Goal: Task Accomplishment & Management: Complete application form

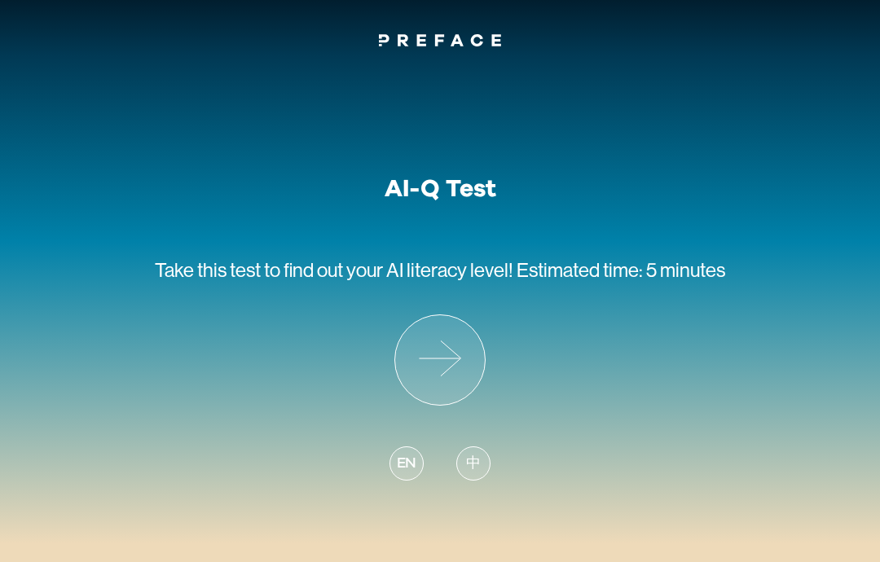
click at [428, 339] on icon at bounding box center [440, 360] width 90 height 90
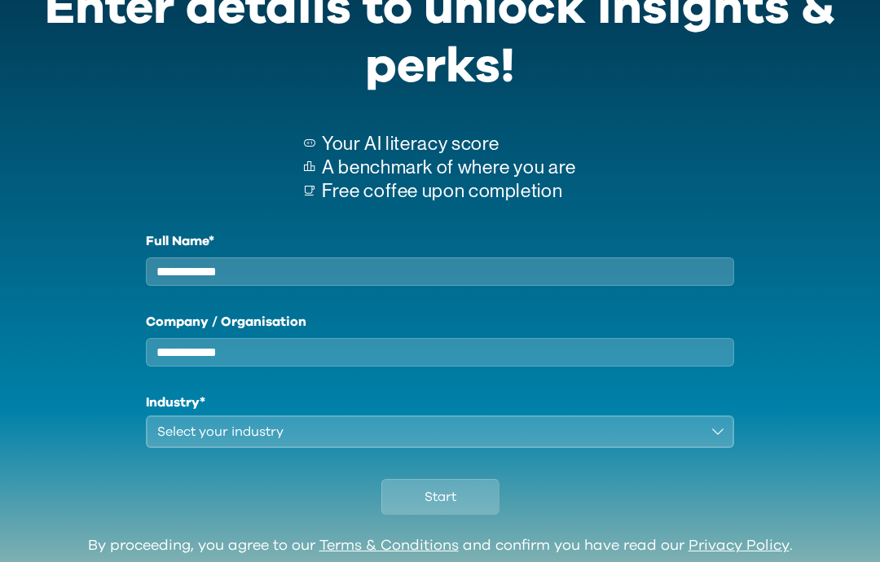
scroll to position [103, 0]
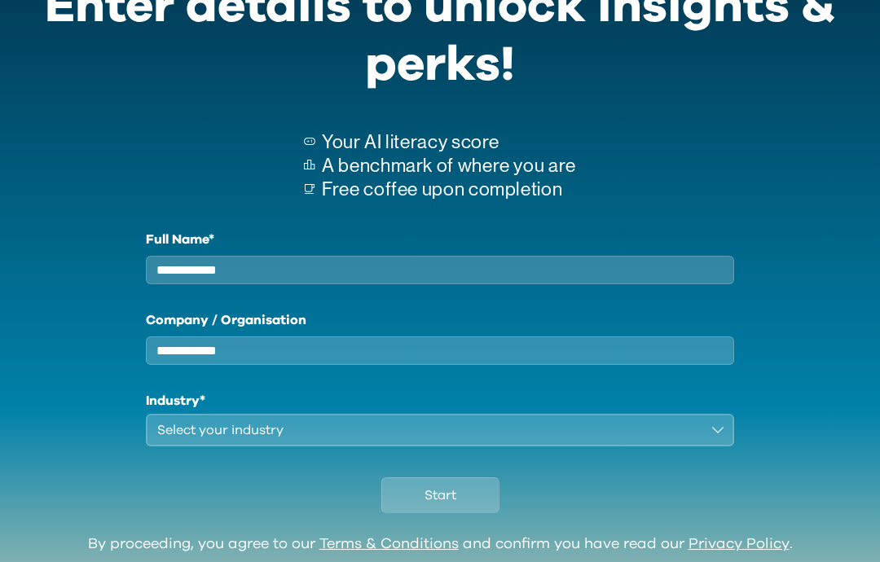
click at [156, 257] on input "Full Name*" at bounding box center [440, 270] width 588 height 29
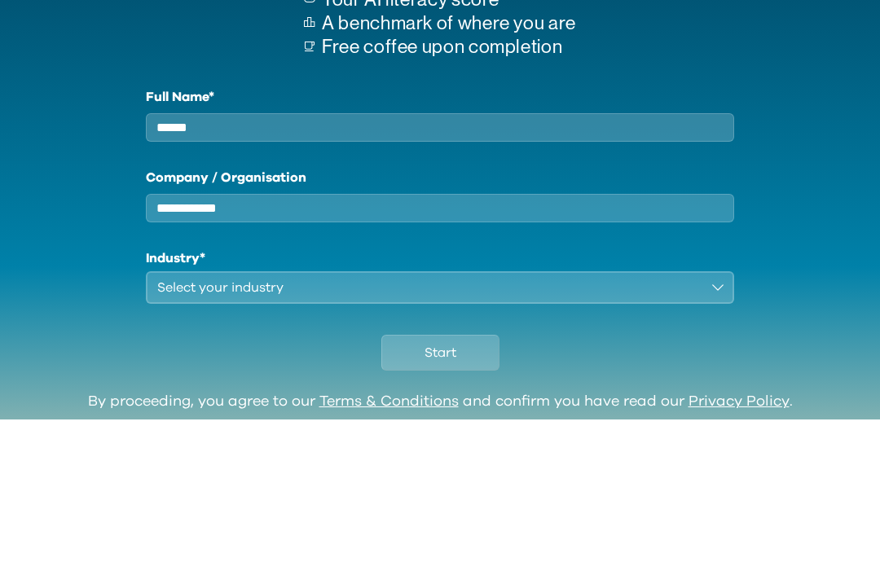
type input "******"
click at [411, 336] on input "Company / Organisation" at bounding box center [440, 350] width 588 height 29
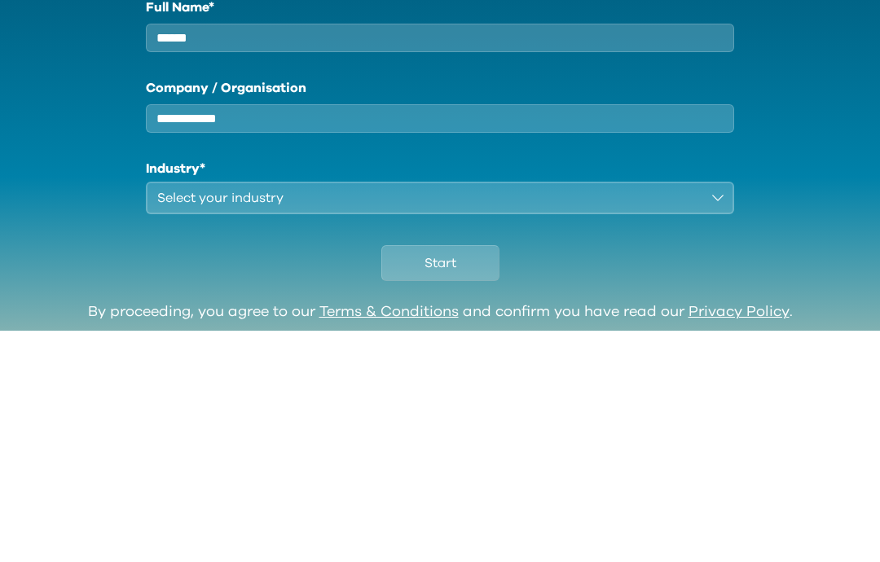
click at [421, 336] on input "Company / Organisation" at bounding box center [440, 350] width 588 height 29
click at [417, 256] on input "******" at bounding box center [440, 270] width 588 height 29
click at [398, 336] on input "Company / Organisation" at bounding box center [440, 350] width 588 height 29
type input "*"
click at [241, 414] on button "Select your industry" at bounding box center [440, 430] width 588 height 33
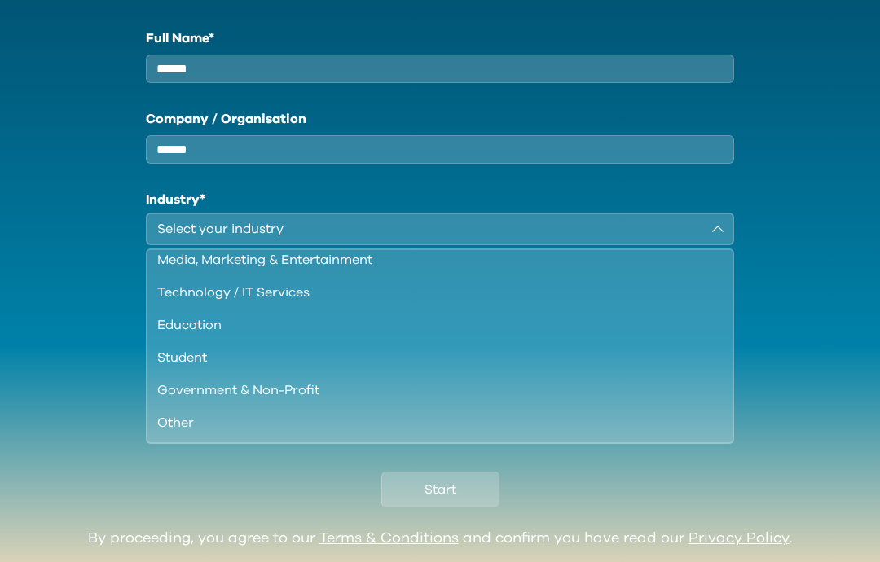
scroll to position [140, 0]
click at [248, 335] on div "Education" at bounding box center [430, 325] width 546 height 20
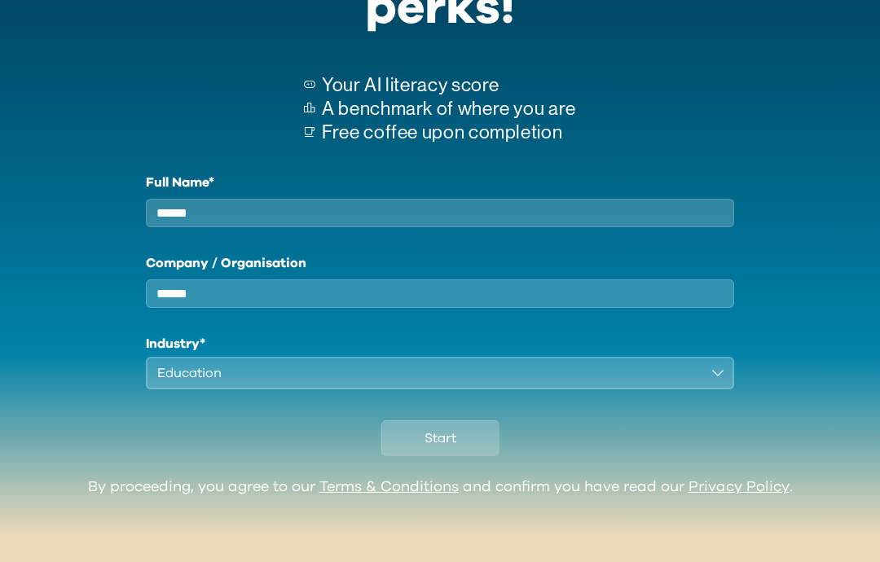
scroll to position [108, 0]
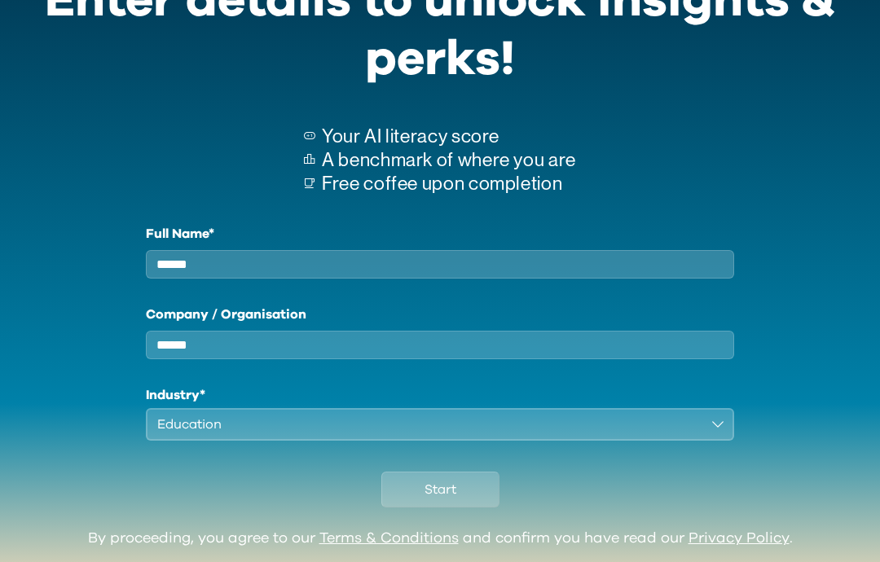
click at [253, 348] on input "******" at bounding box center [440, 345] width 588 height 29
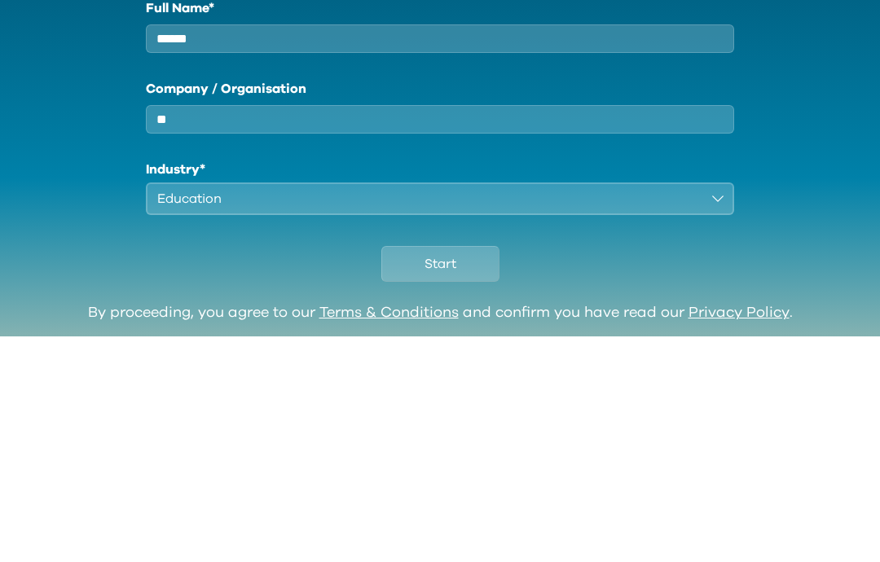
type input "*"
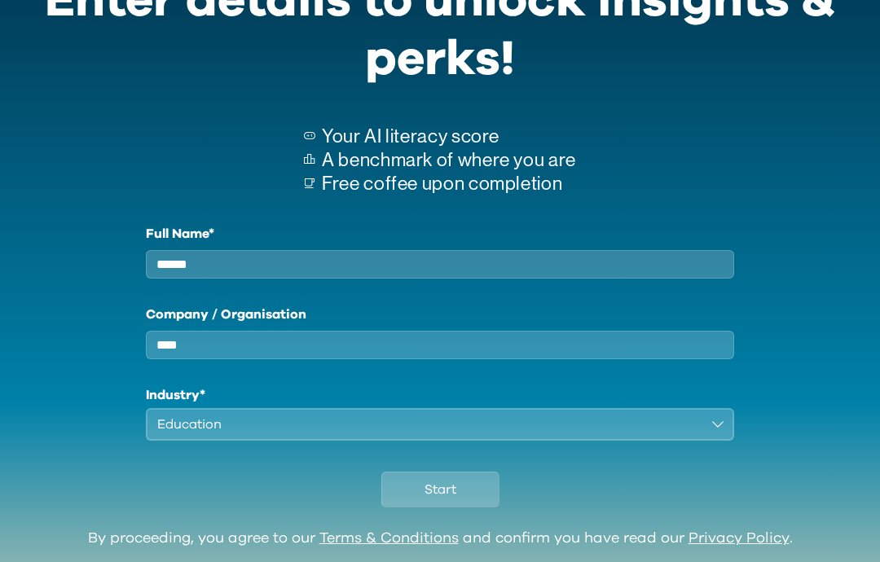
type input "****"
click at [443, 493] on button "Start" at bounding box center [440, 490] width 118 height 36
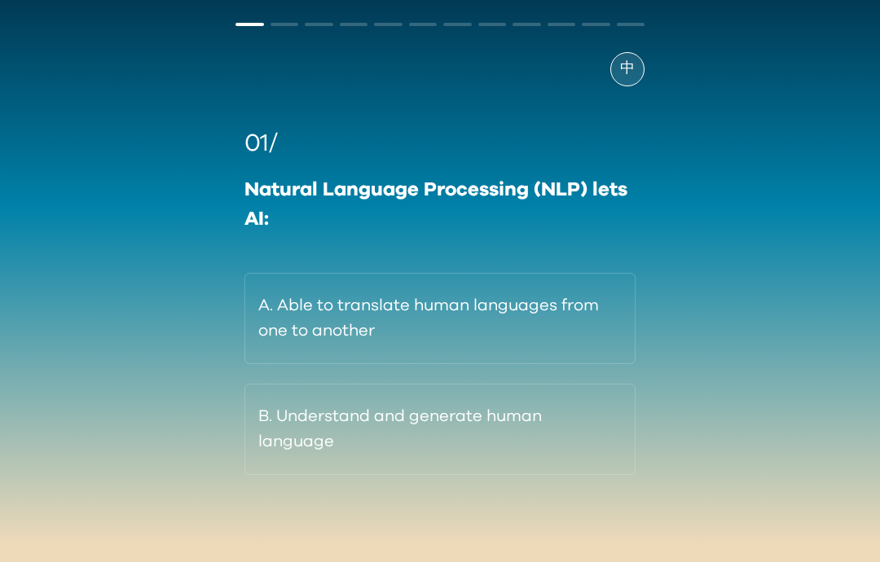
scroll to position [72, 0]
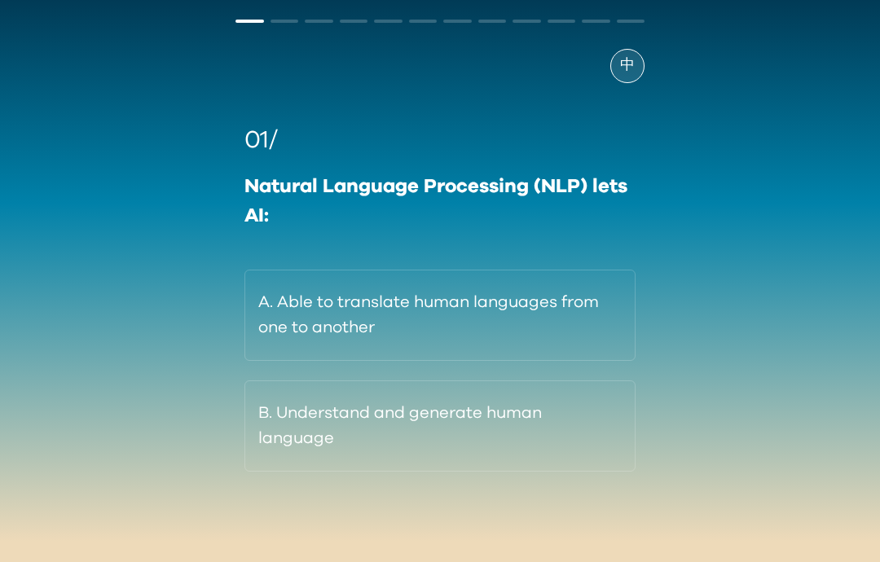
click at [247, 431] on button "B. Understand and generate human language" at bounding box center [439, 425] width 391 height 91
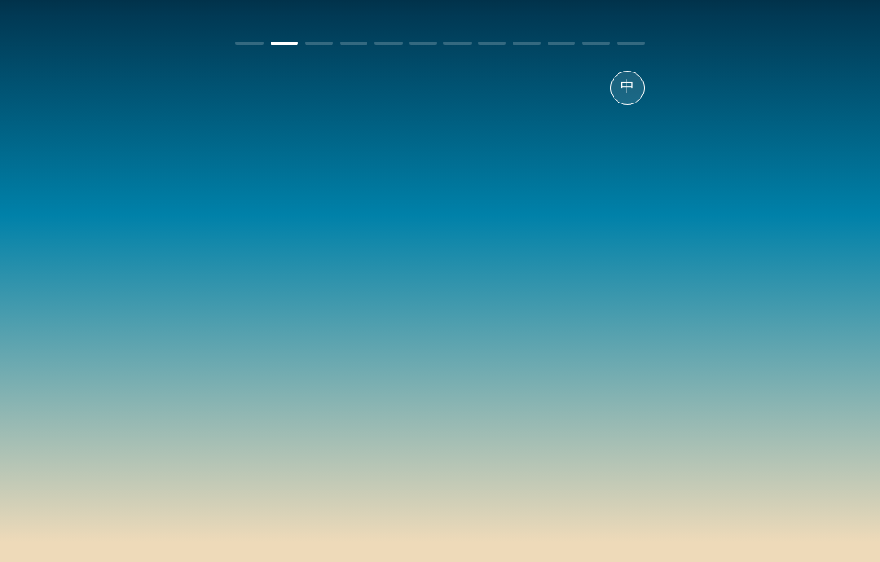
scroll to position [65, 0]
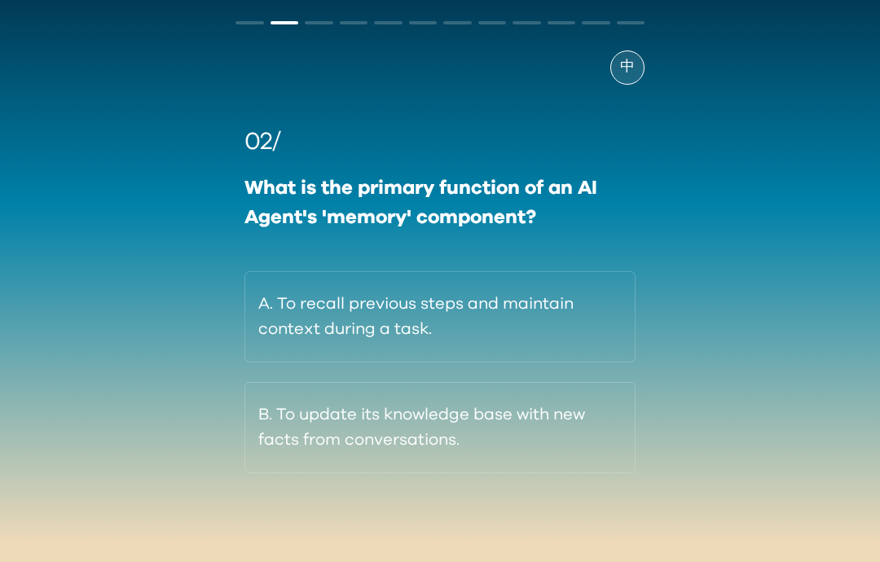
click at [314, 316] on button "A. To recall previous steps and maintain context during a task." at bounding box center [439, 316] width 391 height 91
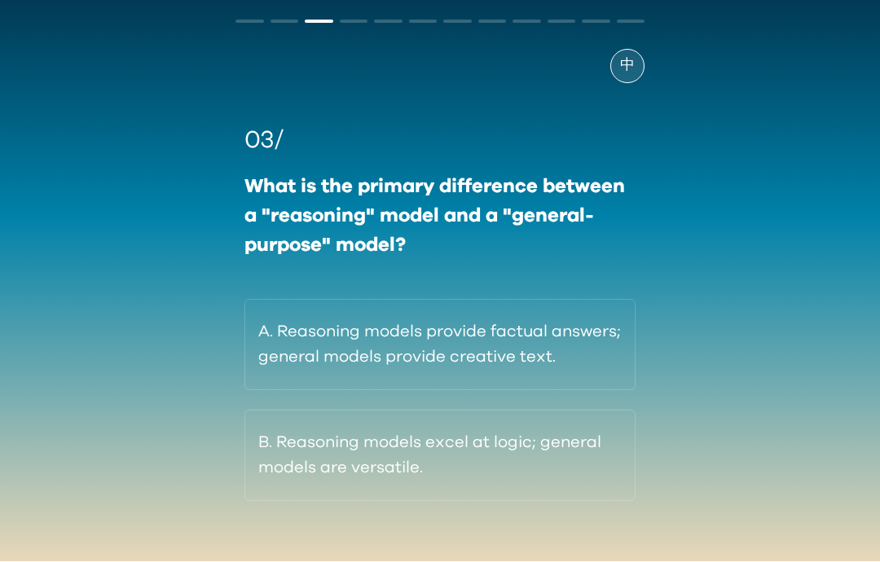
scroll to position [0, 0]
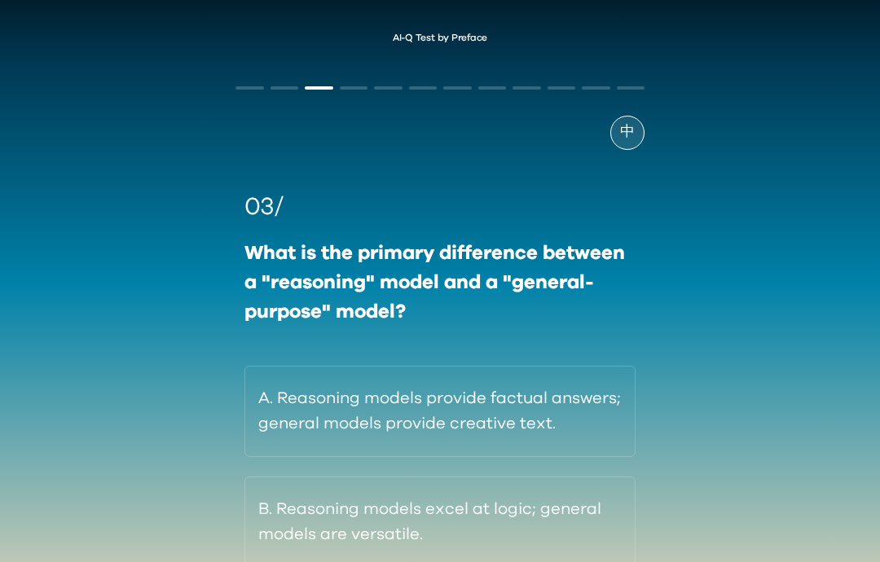
click at [296, 537] on button "B. Reasoning models excel at logic; general models are versatile." at bounding box center [439, 521] width 391 height 91
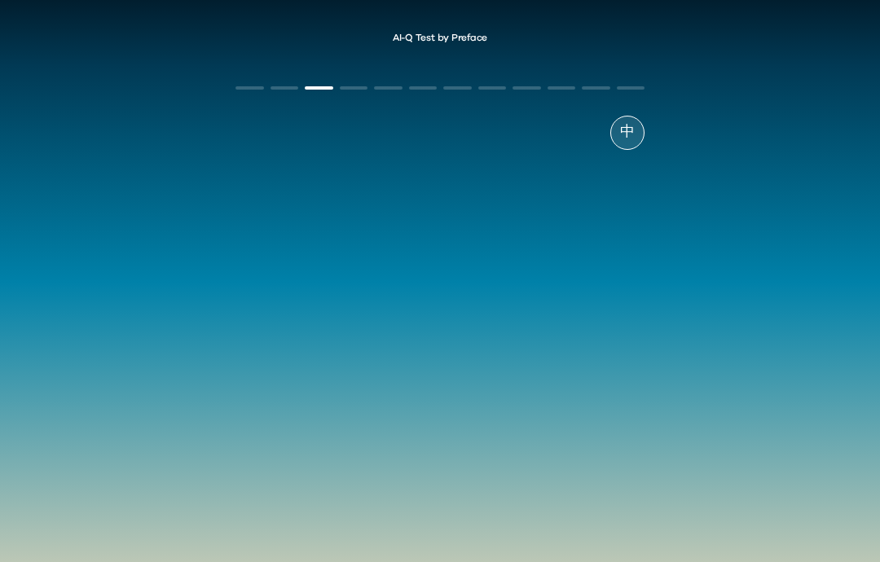
scroll to position [65, 0]
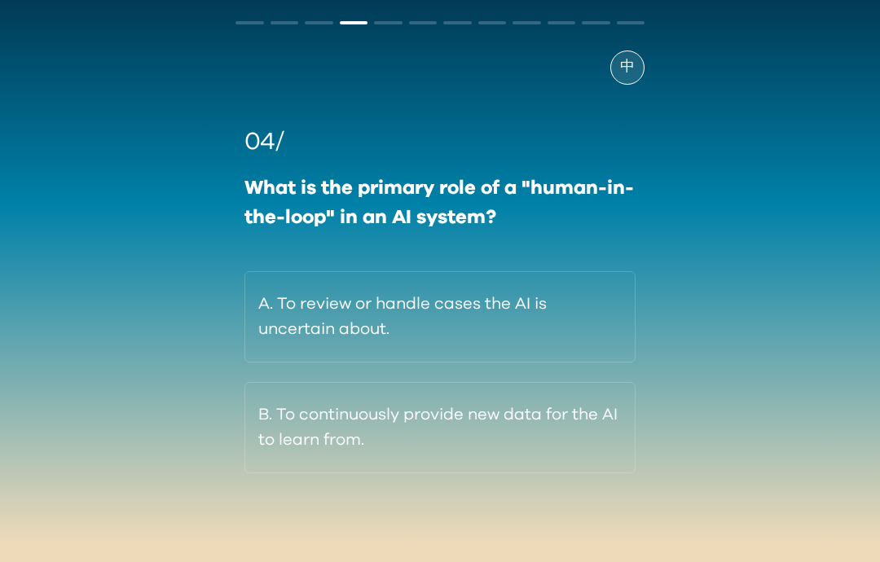
click at [301, 314] on button "A. To review or handle cases the AI is uncertain about." at bounding box center [439, 316] width 391 height 91
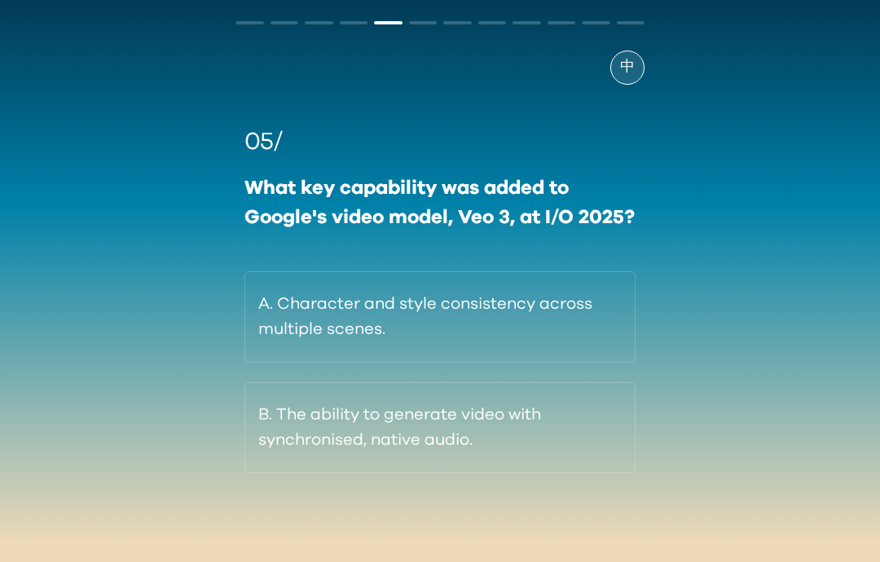
click at [280, 320] on button "A. Character and style consistency across multiple scenes." at bounding box center [439, 316] width 391 height 91
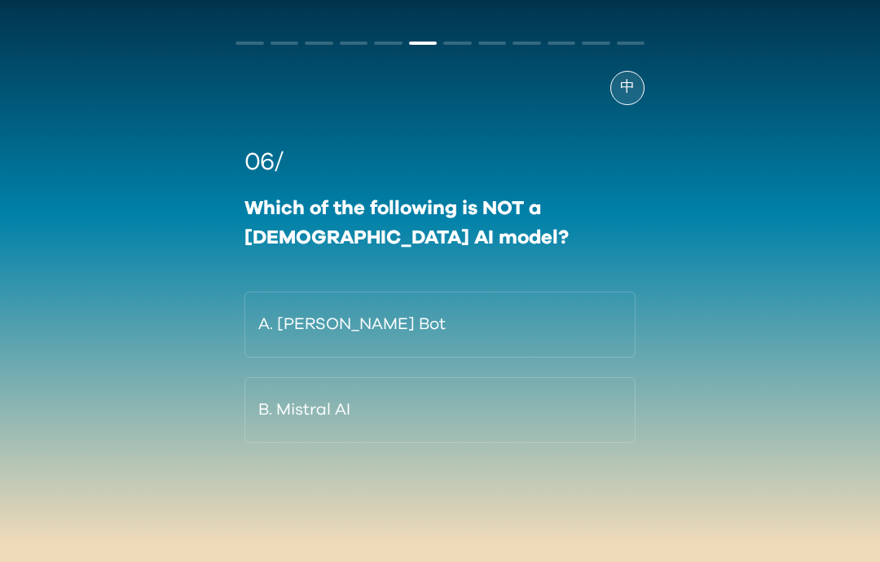
click at [287, 294] on button "A. [PERSON_NAME] Bot" at bounding box center [439, 325] width 391 height 66
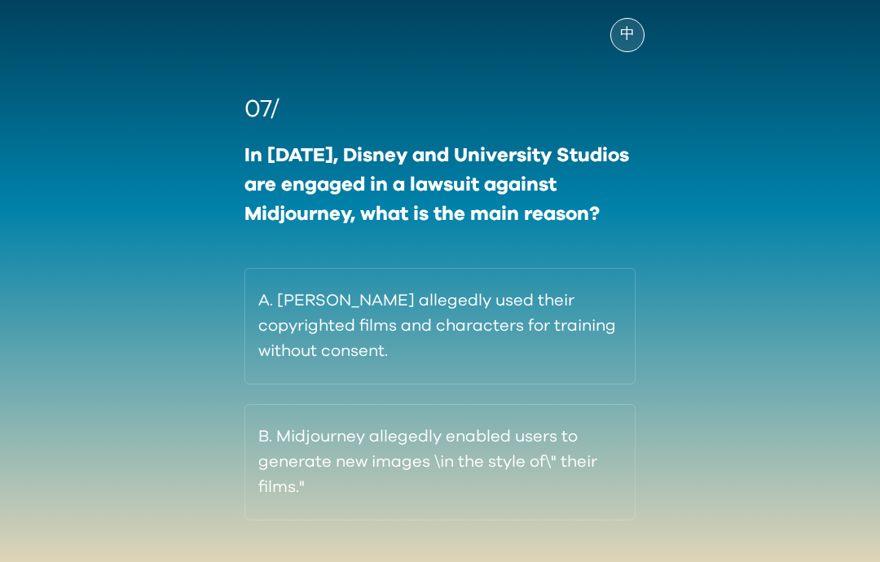
scroll to position [96, 0]
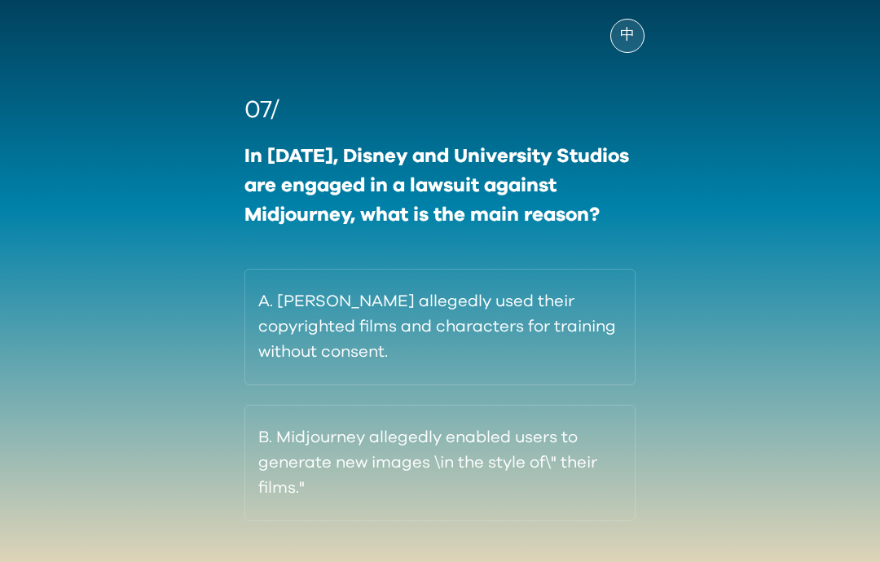
click at [337, 341] on button "A. [PERSON_NAME] allegedly used their copyrighted films and characters for trai…" at bounding box center [439, 328] width 391 height 116
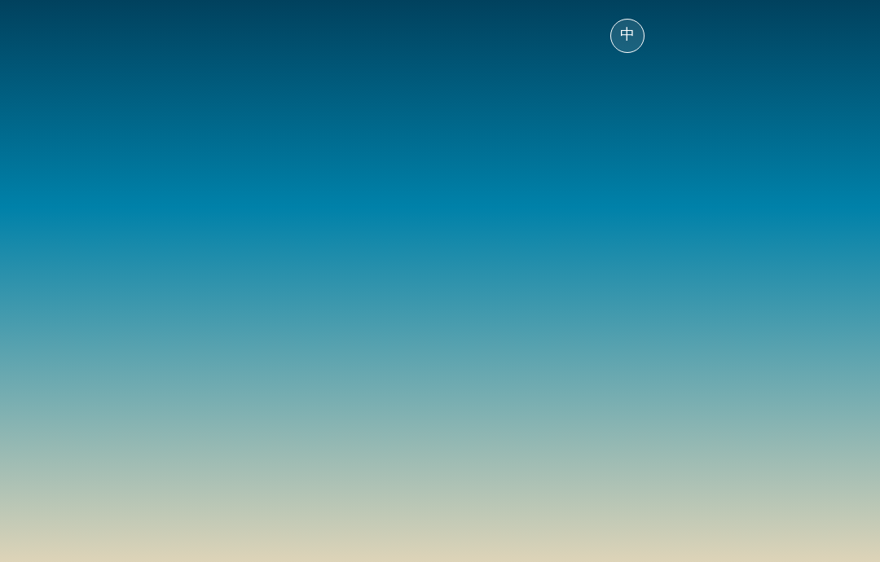
scroll to position [65, 0]
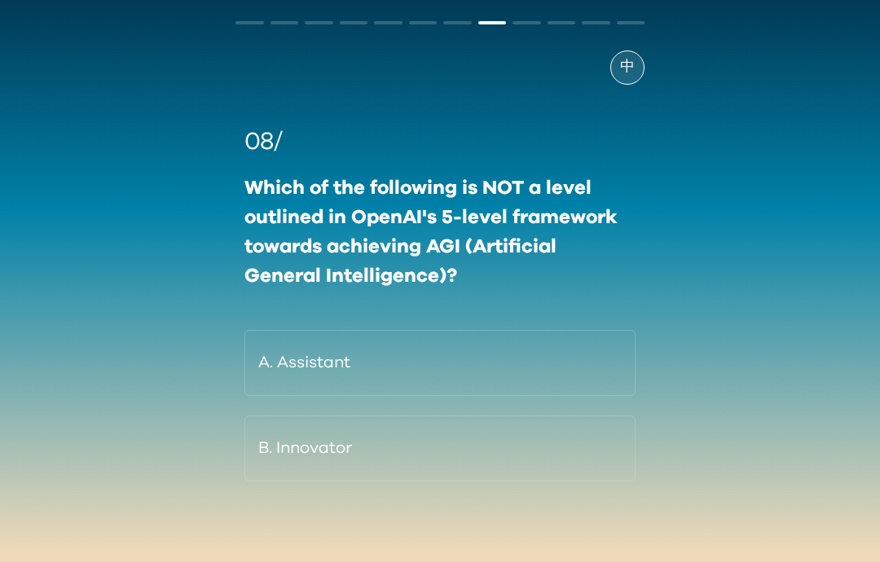
click at [261, 458] on button "B. Innovator" at bounding box center [439, 448] width 391 height 66
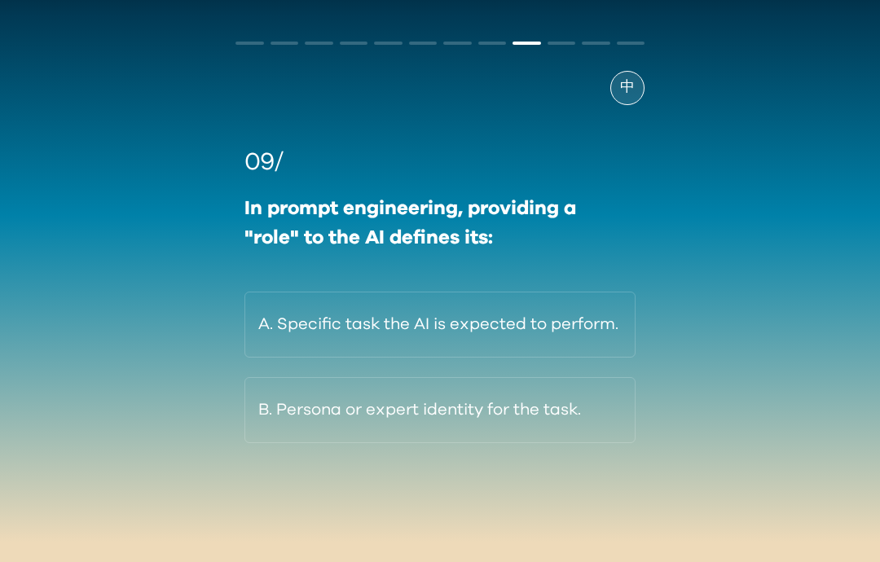
click at [286, 392] on button "B. Persona or expert identity for the task." at bounding box center [439, 410] width 391 height 66
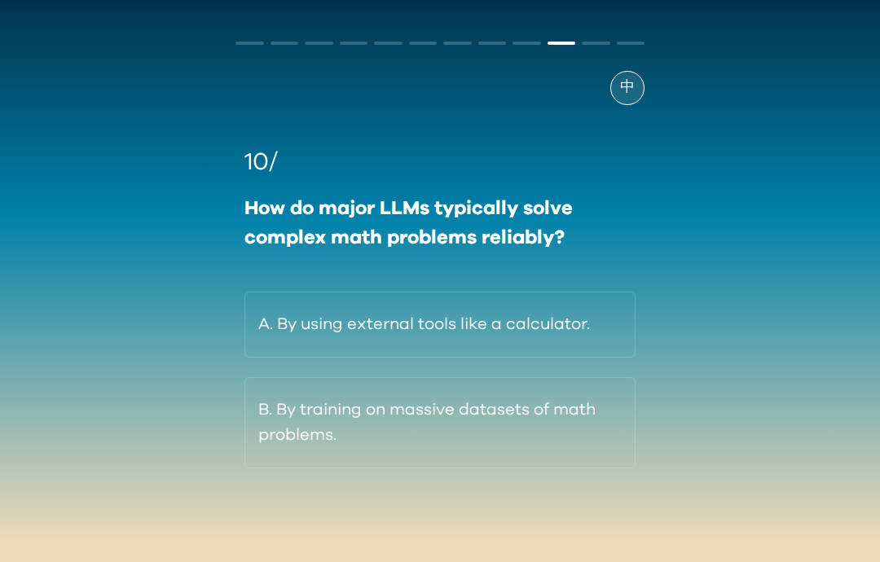
click at [274, 439] on button "B. By training on massive datasets of math problems." at bounding box center [439, 422] width 391 height 91
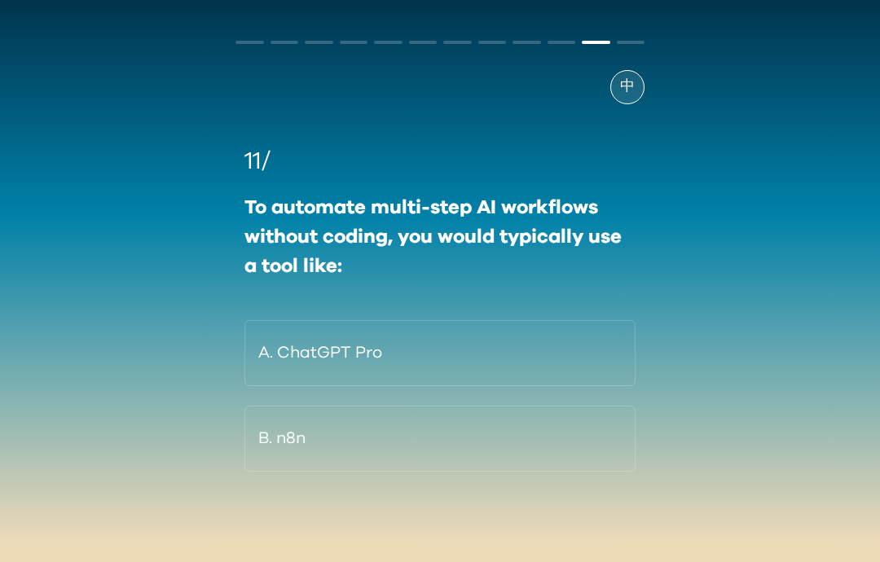
click at [304, 326] on button "A. ChatGPT Pro" at bounding box center [439, 353] width 391 height 66
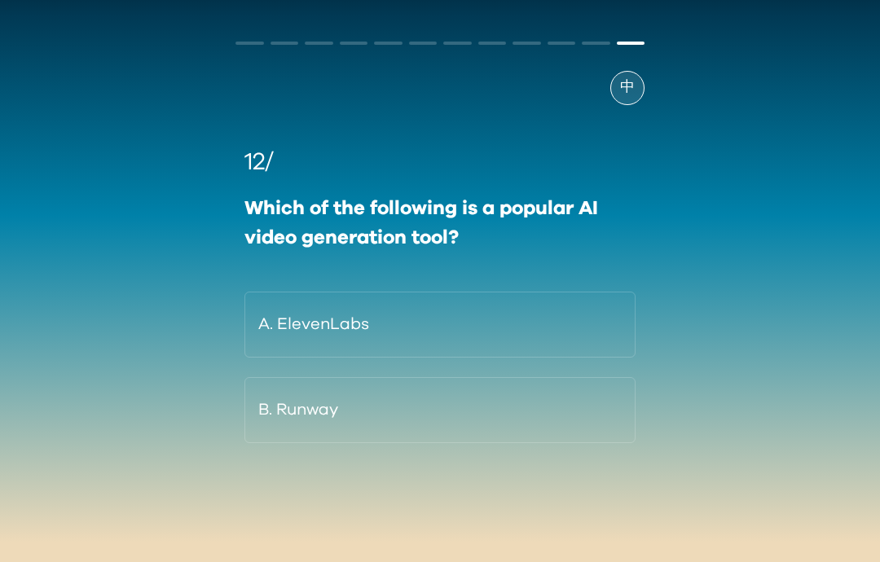
click at [454, 303] on button "A. ElevenLabs" at bounding box center [439, 325] width 391 height 66
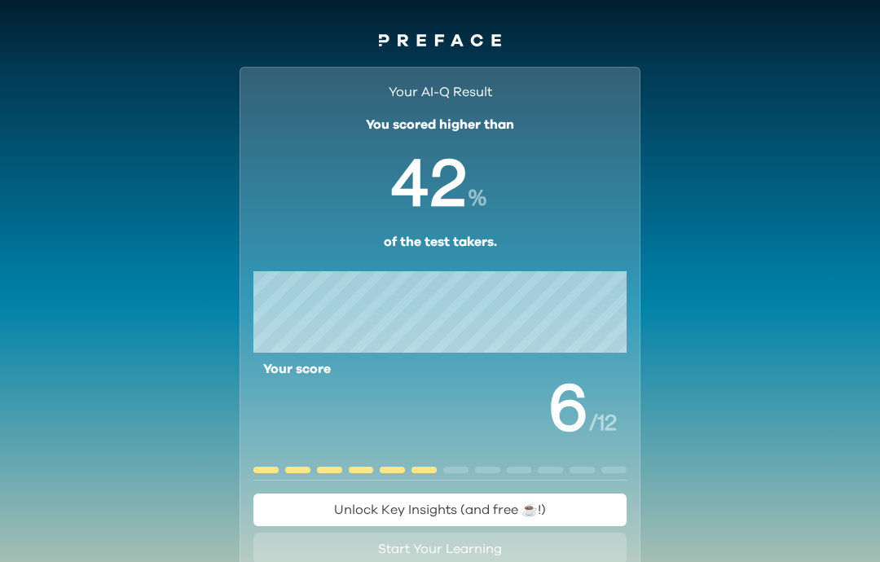
click at [383, 495] on button "Unlock Key Insights (and free ☕️!)" at bounding box center [439, 510] width 373 height 33
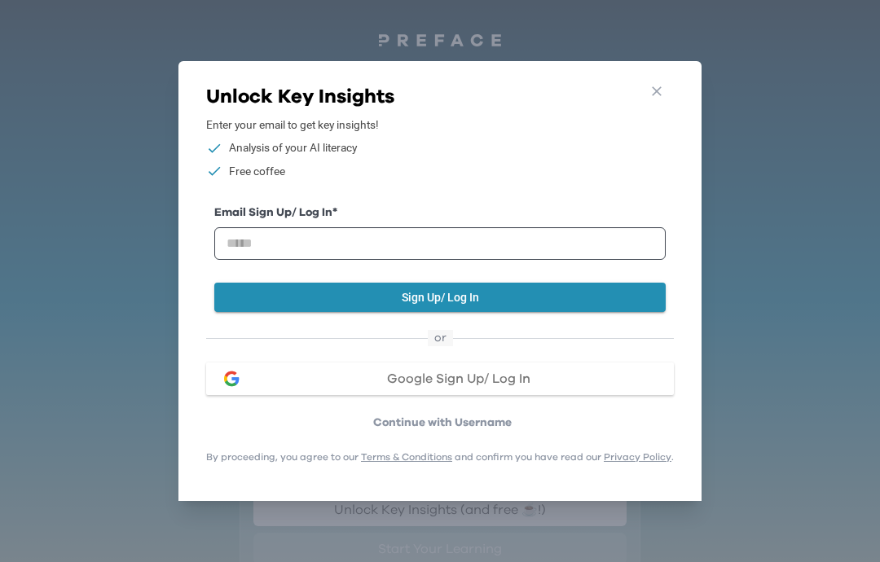
click at [389, 452] on link "Terms & Conditions" at bounding box center [406, 457] width 91 height 10
click at [321, 439] on div "Unlock Key Insights Enter your email to get key insights! Analysis of your AI l…" at bounding box center [440, 278] width 468 height 388
click at [308, 428] on p "Continue with Username" at bounding box center [442, 423] width 463 height 16
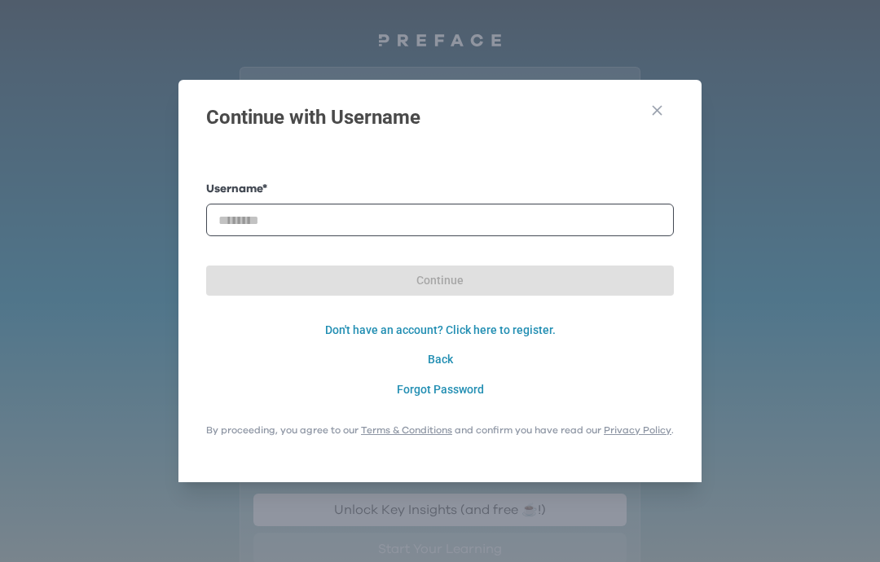
click at [314, 433] on p "By proceeding, you agree to our Terms & Conditions and confirm you have read ou…" at bounding box center [440, 430] width 468 height 13
click at [439, 283] on form "Username * Password * Continue Login Don't have an account? Click here to regis…" at bounding box center [440, 292] width 468 height 223
click at [442, 274] on form "Username * Password * Continue Login Don't have an account? Click here to regis…" at bounding box center [440, 292] width 468 height 223
click at [468, 282] on form "Username * Password * Continue Login Don't have an account? Click here to regis…" at bounding box center [440, 292] width 468 height 223
click at [226, 293] on form "Username * Password * Continue Login Don't have an account? Click here to regis…" at bounding box center [440, 292] width 468 height 223
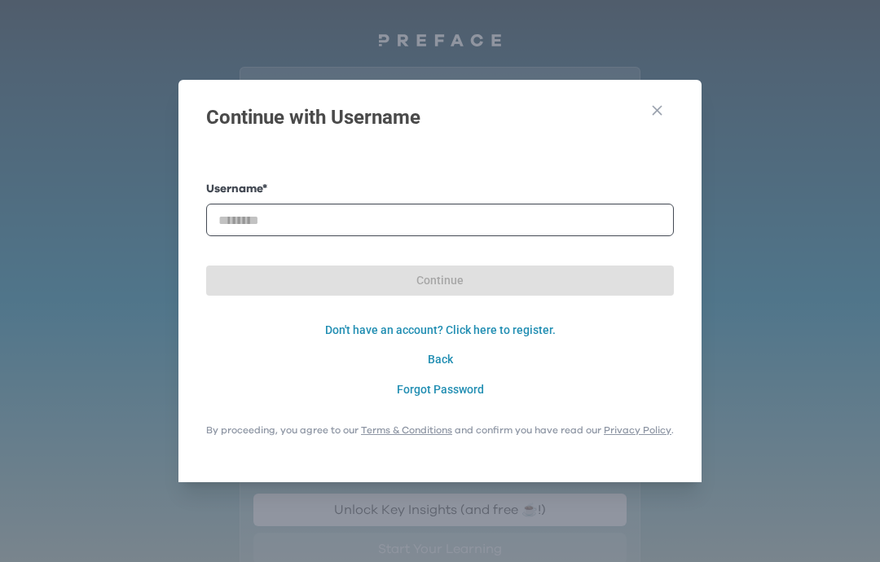
click at [226, 293] on form "Username * Password * Continue Login Don't have an account? Click here to regis…" at bounding box center [440, 292] width 468 height 223
click at [261, 280] on form "Username * Password * Continue Login Don't have an account? Click here to regis…" at bounding box center [440, 292] width 468 height 223
click at [266, 286] on form "Username * Password * Continue Login Don't have an account? Click here to regis…" at bounding box center [440, 292] width 468 height 223
click at [386, 389] on button "Forgot Password" at bounding box center [440, 390] width 468 height 30
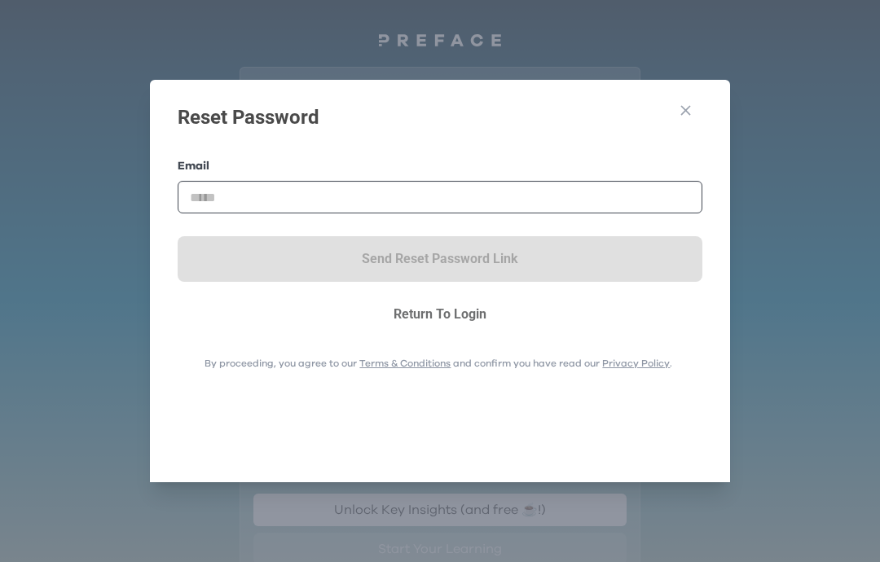
click at [659, 177] on div "Go Back Close Reset Password Email Send Reset Password Link Return To Login By …" at bounding box center [439, 277] width 547 height 383
click at [659, 176] on div "Go Back Close Reset Password Email Send Reset Password Link Return To Login By …" at bounding box center [439, 277] width 547 height 383
click at [659, 173] on label "Email" at bounding box center [440, 166] width 524 height 17
click at [659, 169] on label "Email" at bounding box center [440, 166] width 524 height 17
click at [659, 166] on label "Email" at bounding box center [440, 166] width 524 height 17
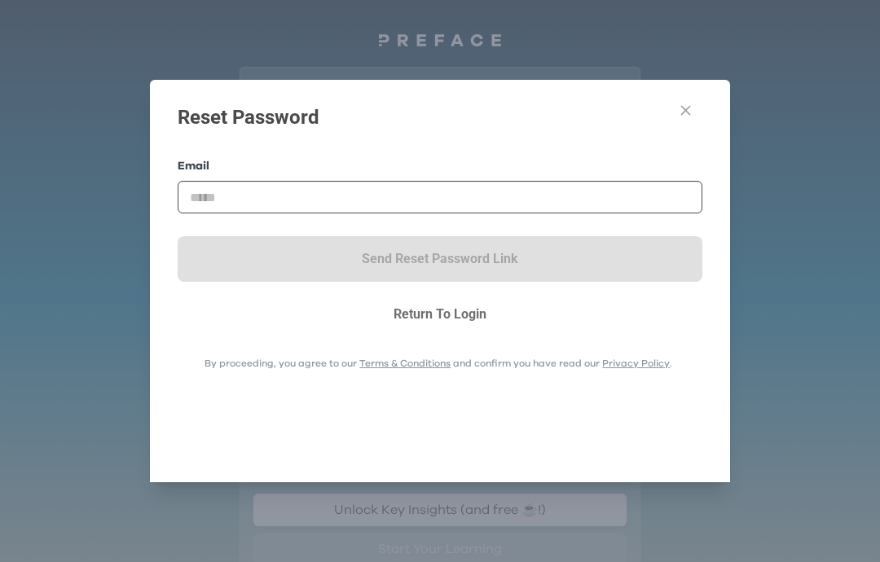
click at [659, 166] on label "Email" at bounding box center [440, 166] width 524 height 17
click at [659, 165] on label "Email" at bounding box center [440, 166] width 524 height 17
click at [451, 383] on div "Reset Password Email Send Reset Password Link Return To Login By proceeding, yo…" at bounding box center [440, 278] width 524 height 350
click at [448, 367] on link "Terms & Conditions" at bounding box center [404, 363] width 91 height 10
click at [659, 181] on input "email" at bounding box center [440, 197] width 524 height 33
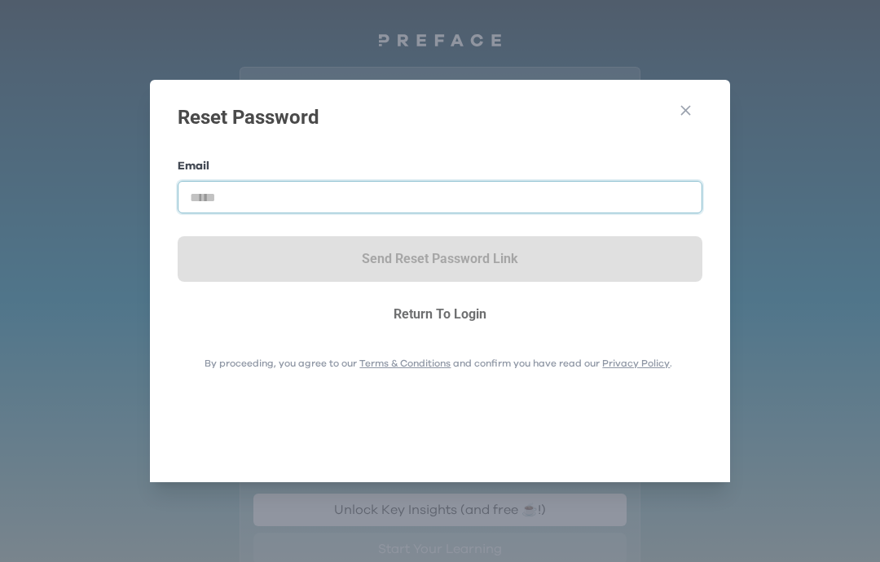
scroll to position [65, 0]
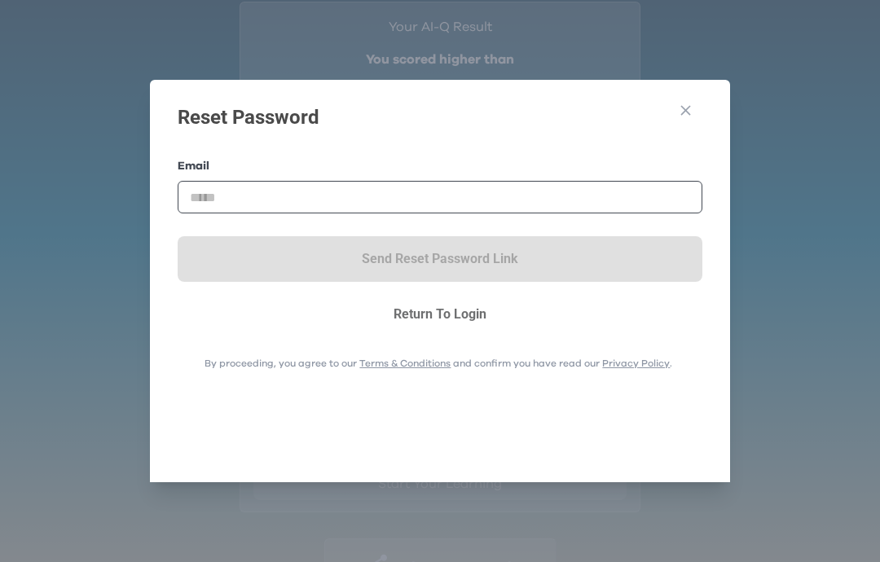
click at [659, 103] on button "Close" at bounding box center [685, 113] width 30 height 28
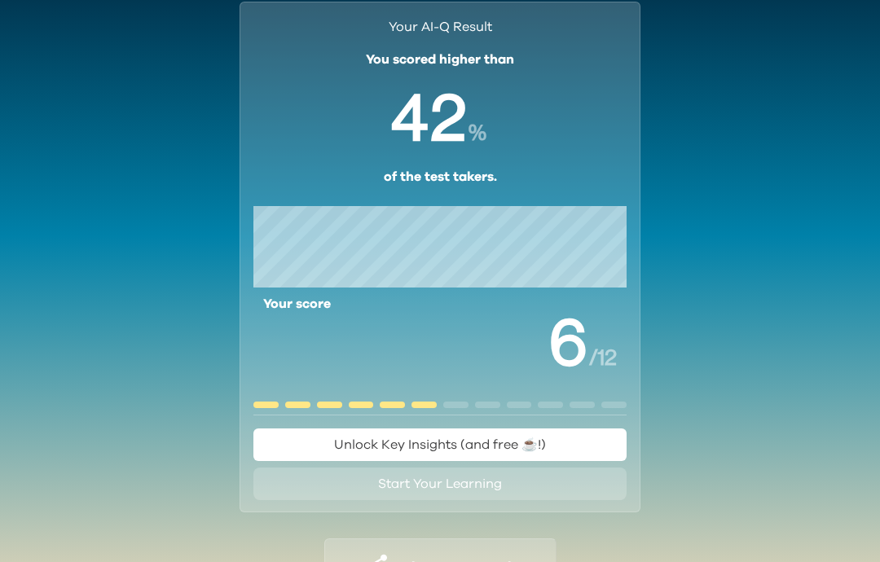
click at [422, 429] on button "Unlock Key Insights (and free ☕️!)" at bounding box center [439, 444] width 373 height 33
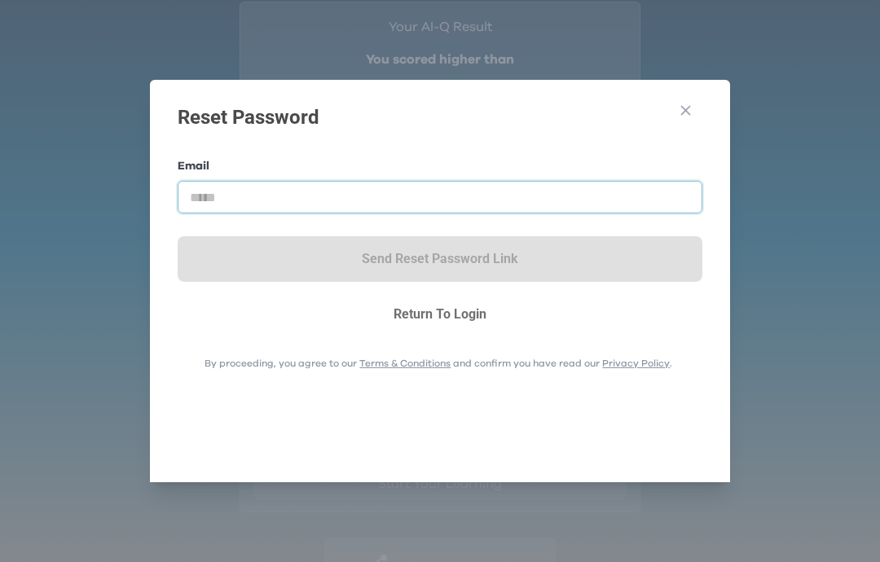
click at [562, 187] on input "email" at bounding box center [440, 197] width 524 height 33
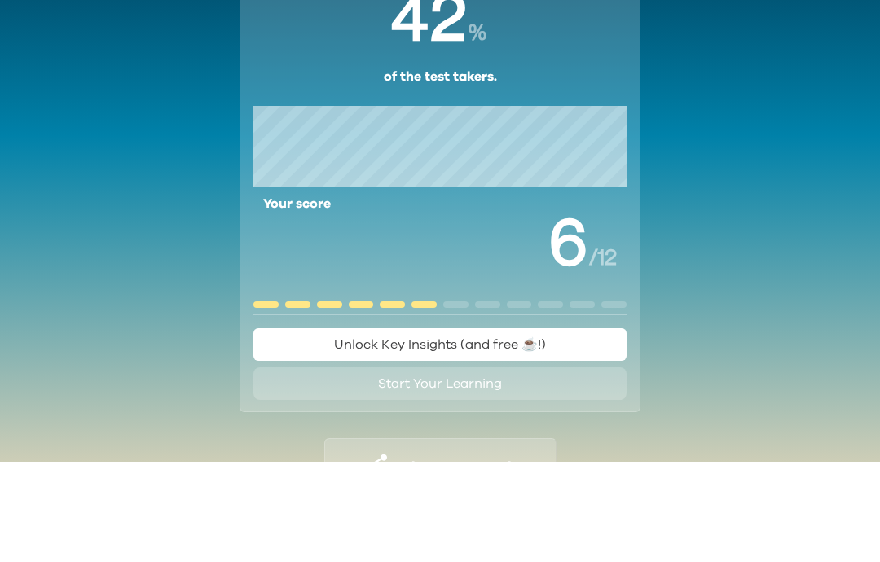
scroll to position [140, 0]
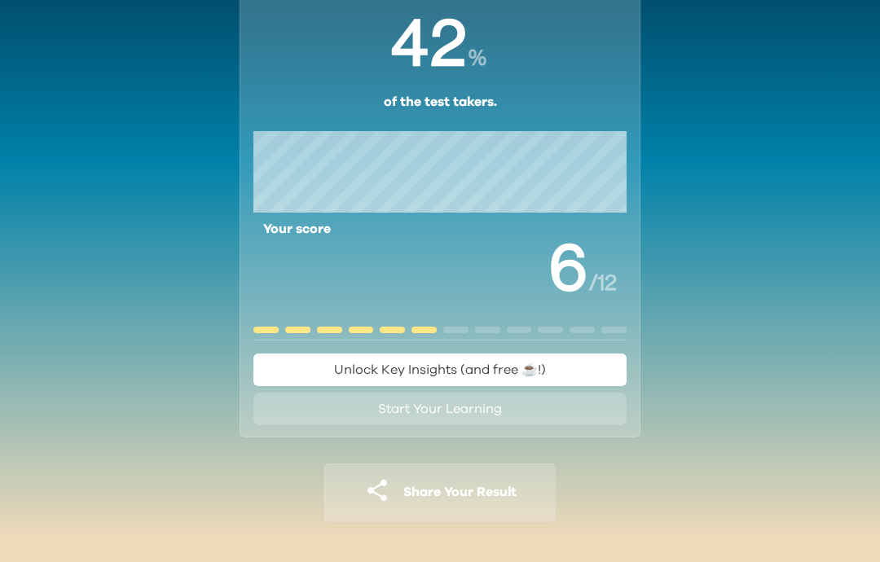
click at [659, 164] on div "Your AI-Q Result You scored higher than % of the test takers. Your score / 12 U…" at bounding box center [440, 237] width 880 height 650
click at [564, 354] on button "Unlock Key Insights (and free ☕️!)" at bounding box center [439, 370] width 373 height 33
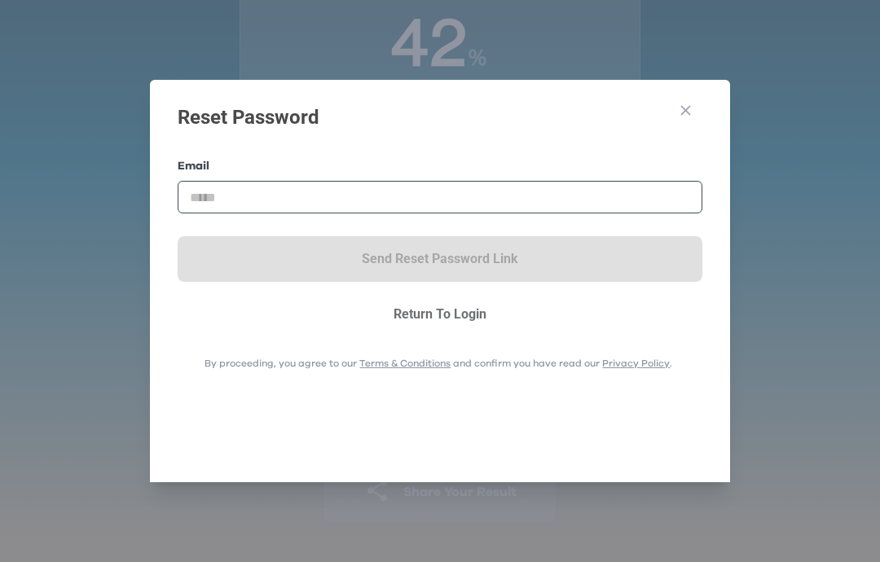
click at [476, 323] on p "Return To Login" at bounding box center [439, 315] width 491 height 20
